Goal: Task Accomplishment & Management: Complete application form

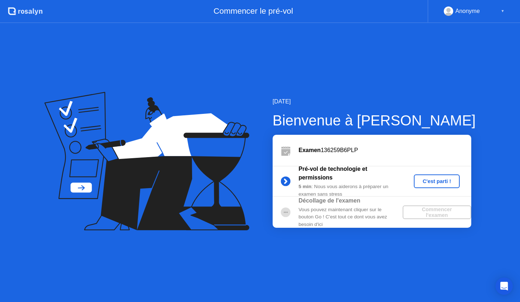
click at [430, 182] on div "C'est parti !" at bounding box center [437, 182] width 40 height 6
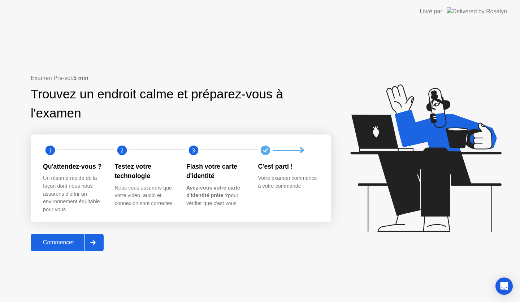
click at [96, 241] on icon at bounding box center [92, 243] width 5 height 4
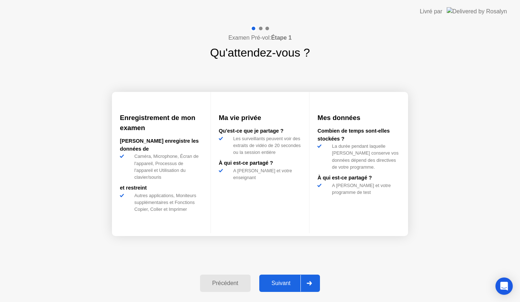
click at [295, 284] on div "Suivant" at bounding box center [280, 283] width 39 height 6
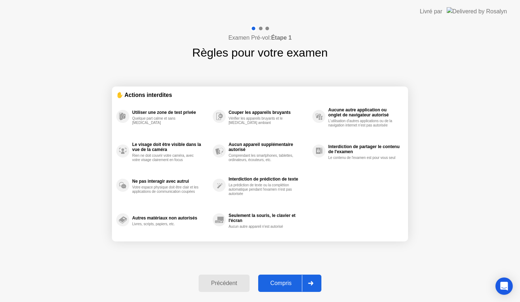
click at [316, 283] on div at bounding box center [310, 283] width 17 height 17
select select "**********"
select select "*******"
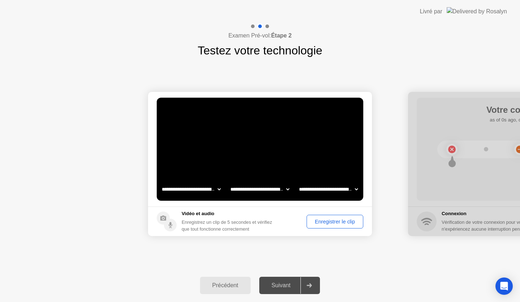
click at [332, 221] on div "Enregistrer le clip" at bounding box center [335, 222] width 52 height 6
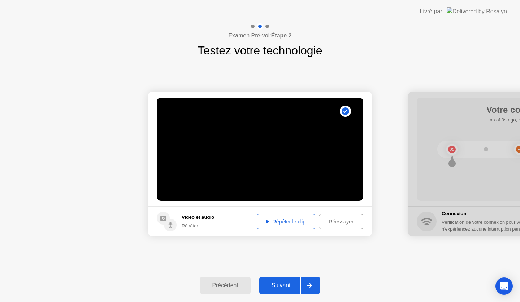
click at [279, 224] on div "Répéter le clip" at bounding box center [285, 222] width 53 height 6
click at [333, 225] on div "Réessayer" at bounding box center [340, 222] width 39 height 6
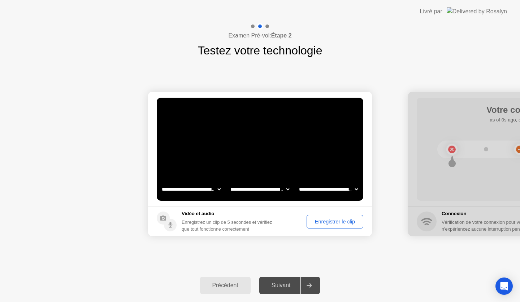
click at [325, 223] on div "Enregistrer le clip" at bounding box center [335, 222] width 52 height 6
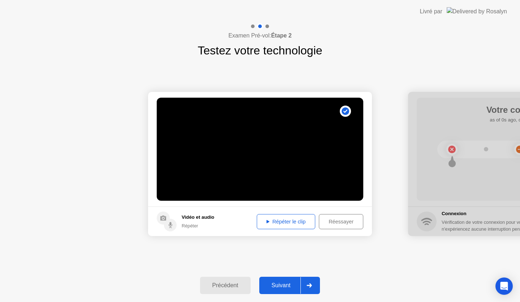
click at [297, 223] on div "Répéter le clip" at bounding box center [285, 222] width 53 height 6
click at [312, 287] on icon at bounding box center [309, 286] width 5 height 4
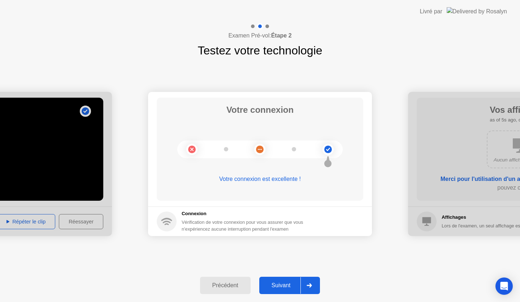
click at [311, 286] on icon at bounding box center [308, 286] width 5 height 4
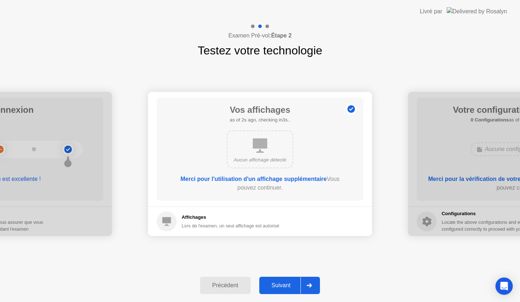
click at [312, 286] on icon at bounding box center [309, 286] width 5 height 4
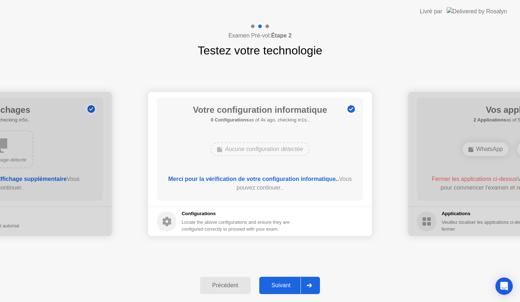
click at [312, 286] on icon at bounding box center [308, 286] width 5 height 4
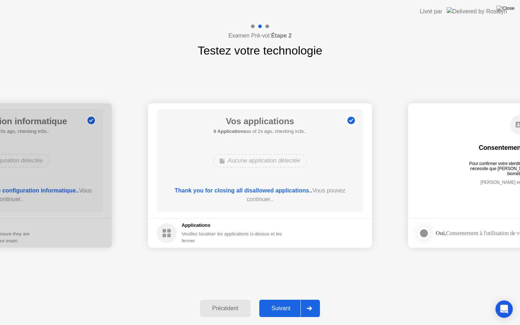
click at [312, 302] on div at bounding box center [308, 308] width 17 height 17
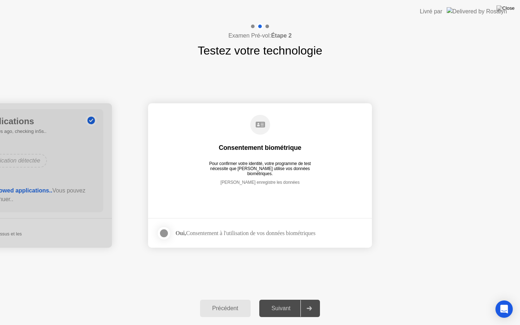
click at [165, 232] on div at bounding box center [164, 233] width 9 height 9
click at [311, 302] on icon at bounding box center [308, 308] width 5 height 4
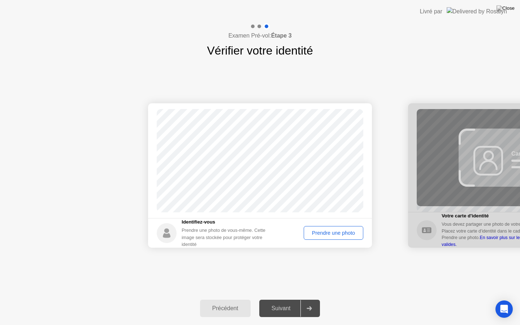
click at [326, 235] on div "Prendre une photo" at bounding box center [333, 233] width 55 height 6
click at [306, 302] on div at bounding box center [308, 308] width 17 height 17
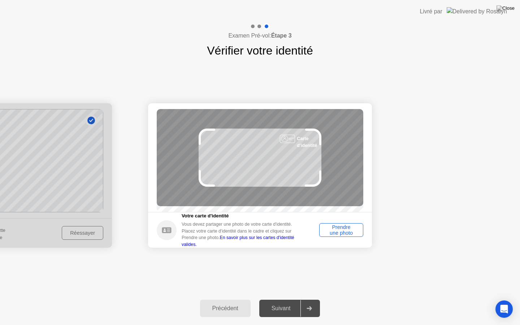
click at [251, 244] on link "En savoir plus sur les cartes d'identité valides." at bounding box center [238, 241] width 113 height 12
click at [349, 235] on div "Prendre une photo" at bounding box center [341, 230] width 39 height 12
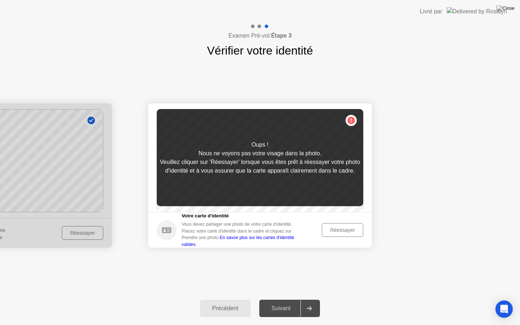
click at [346, 233] on div "Réessayer" at bounding box center [342, 230] width 36 height 6
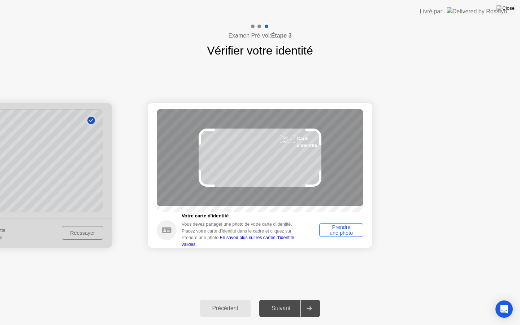
click at [346, 234] on div "Prendre une photo" at bounding box center [341, 230] width 39 height 12
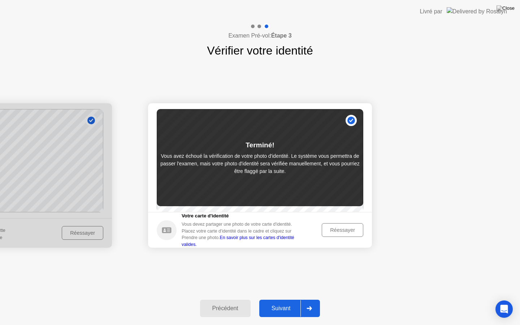
click at [315, 302] on div at bounding box center [308, 308] width 17 height 17
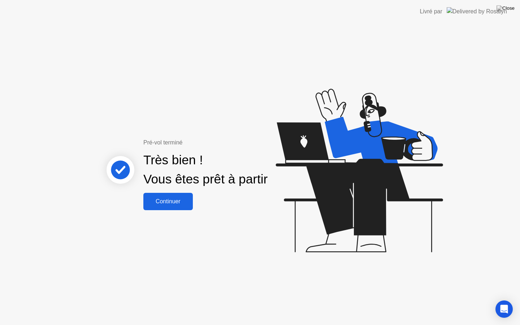
click at [168, 200] on div "Continuer" at bounding box center [167, 201] width 45 height 6
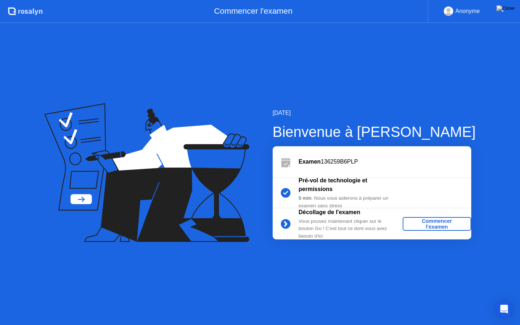
click at [433, 225] on div "Commencer l'examen" at bounding box center [436, 224] width 63 height 12
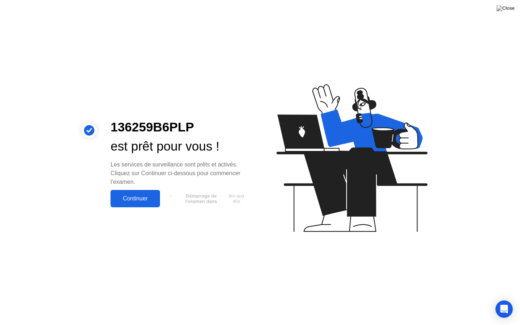
click at [144, 198] on div "Continuer" at bounding box center [135, 198] width 45 height 6
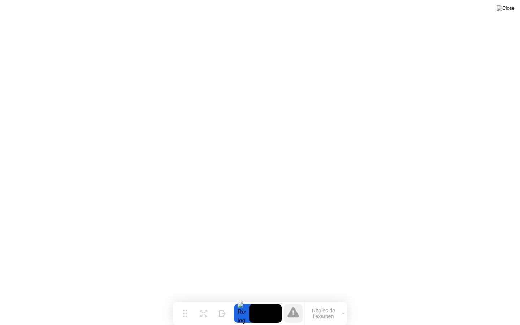
click at [293, 302] on icon at bounding box center [292, 312] width 1 height 5
click at [326, 302] on button "Règles de l'examen" at bounding box center [326, 313] width 42 height 12
